Goal: Information Seeking & Learning: Learn about a topic

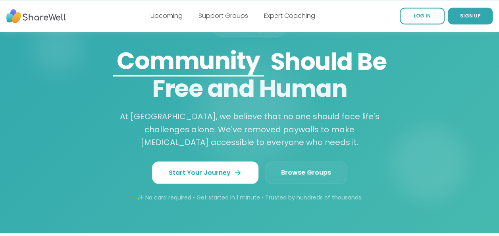
scroll to position [685, 0]
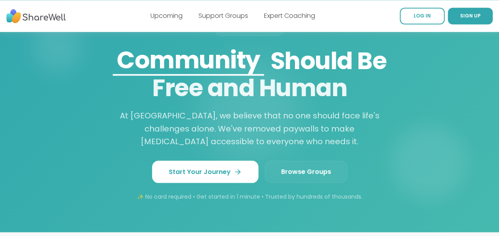
click at [301, 164] on link "Browse Groups" at bounding box center [306, 171] width 82 height 22
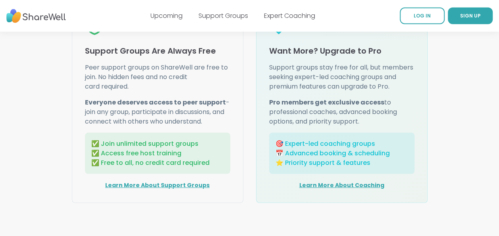
scroll to position [1058, 0]
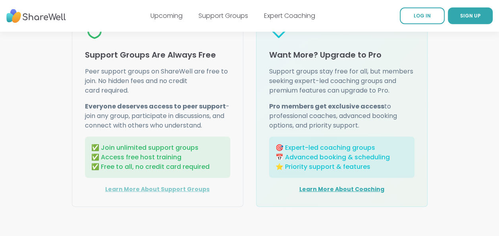
click at [143, 186] on link "Learn More About Support Groups" at bounding box center [157, 189] width 104 height 8
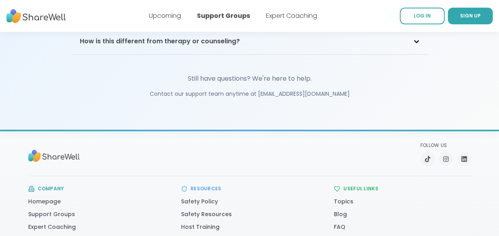
scroll to position [1940, 0]
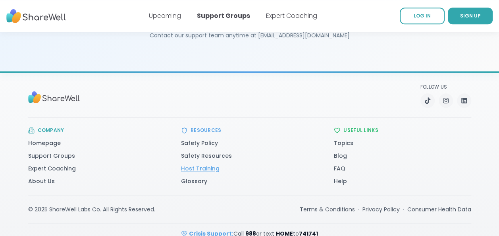
click at [191, 164] on link "Host Training" at bounding box center [200, 168] width 38 height 8
